Goal: Find specific page/section: Find specific page/section

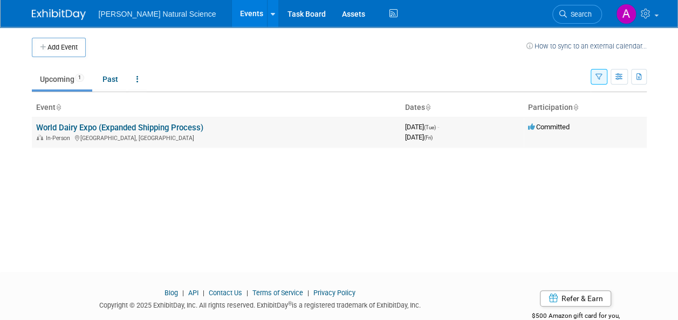
click at [152, 128] on link "World Dairy Expo (Expanded Shipping Process)" at bounding box center [119, 128] width 167 height 10
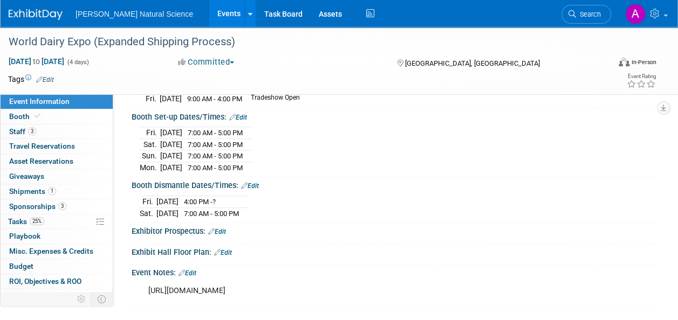
scroll to position [108, 0]
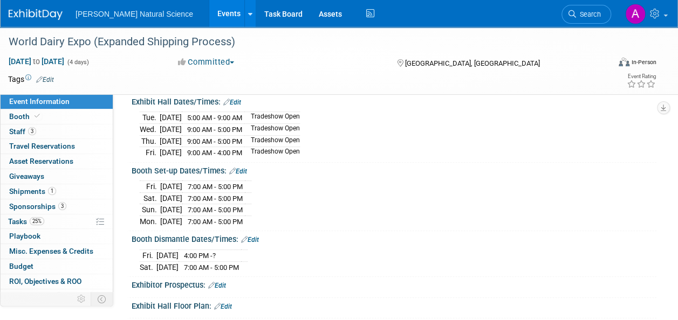
drag, startPoint x: 139, startPoint y: 194, endPoint x: 267, endPoint y: 194, distance: 127.9
click at [251, 194] on tr "[DATE] 7:00 AM - 5:00 PM" at bounding box center [196, 199] width 112 height 12
drag, startPoint x: 267, startPoint y: 194, endPoint x: 285, endPoint y: 196, distance: 18.5
click at [285, 196] on div "[DATE] 7:00 AM - 5:00 PM [DATE] 7:00 AM - 5:00 PM [DATE] 7:00 AM - 5:00 PM [DAT…" at bounding box center [394, 202] width 509 height 49
drag, startPoint x: 142, startPoint y: 194, endPoint x: 273, endPoint y: 199, distance: 130.6
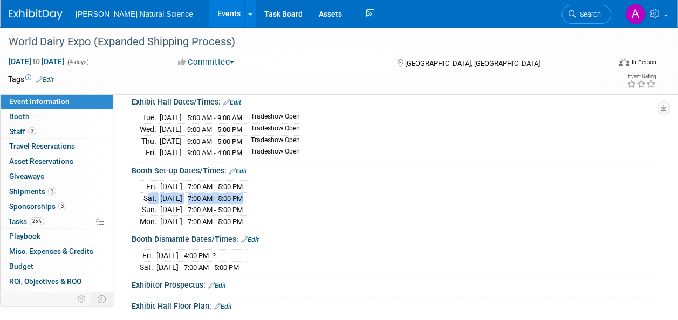
click at [251, 199] on tr "[DATE] 7:00 AM - 5:00 PM" at bounding box center [196, 199] width 112 height 12
drag, startPoint x: 273, startPoint y: 199, endPoint x: 327, endPoint y: 220, distance: 58.4
click at [328, 219] on div "[DATE] 7:00 AM - 5:00 PM [DATE] 7:00 AM - 5:00 PM [DATE] 7:00 AM - 5:00 PM [DAT…" at bounding box center [394, 202] width 509 height 49
click at [377, 233] on div "Booth Dismantle Dates/Times: Edit" at bounding box center [394, 238] width 525 height 14
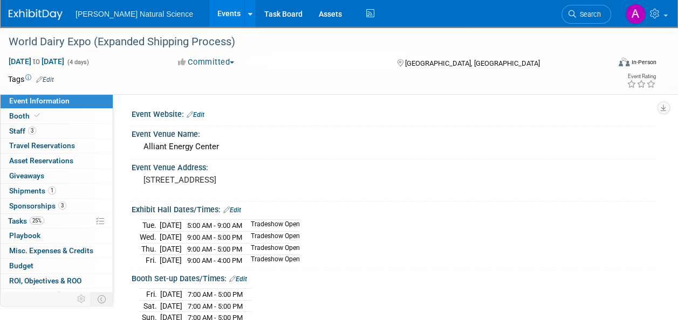
scroll to position [0, 0]
